Goal: Use online tool/utility: Use online tool/utility

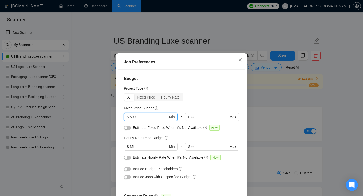
click at [178, 26] on div "Job Preferences Budget Project Type All Fixed Price Hourly Rate Fixed Price Bud…" at bounding box center [181, 98] width 363 height 196
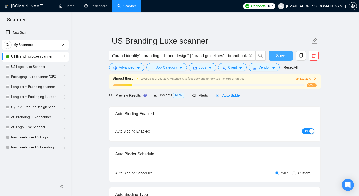
click at [274, 54] on button "Save" at bounding box center [280, 56] width 24 height 10
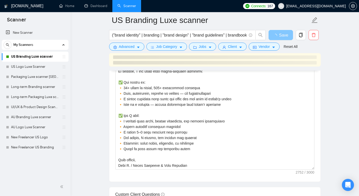
scroll to position [166, 0]
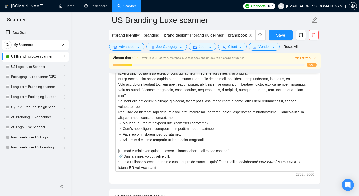
drag, startPoint x: 111, startPoint y: 34, endPoint x: 201, endPoint y: 34, distance: 90.2
click at [201, 34] on span "("brand identity" | branding | "brand design" | "brand guidelines" | brandbook …" at bounding box center [182, 35] width 146 height 10
drag, startPoint x: 246, startPoint y: 35, endPoint x: 90, endPoint y: 34, distance: 155.9
click at [90, 34] on main "US Branding Luxe scanner ("brand identity" | branding | "brand design" | "brand…" at bounding box center [215, 163] width 272 height 1536
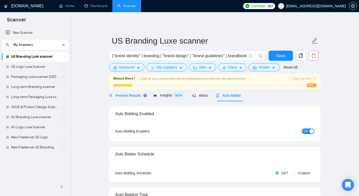
click at [133, 95] on span "Preview Results" at bounding box center [127, 95] width 36 height 4
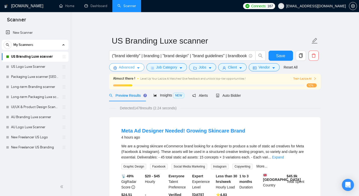
click at [133, 68] on span "Advanced" at bounding box center [127, 67] width 16 height 6
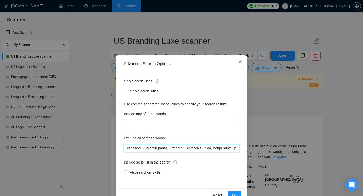
scroll to position [0, 1895]
drag, startPoint x: 125, startPoint y: 148, endPoint x: 281, endPoint y: 155, distance: 156.6
click at [281, 155] on div "Advanced Search Options Only Search Titles: Only Search Titles Use comma-separa…" at bounding box center [181, 98] width 363 height 196
